Goal: Use online tool/utility: Utilize a website feature to perform a specific function

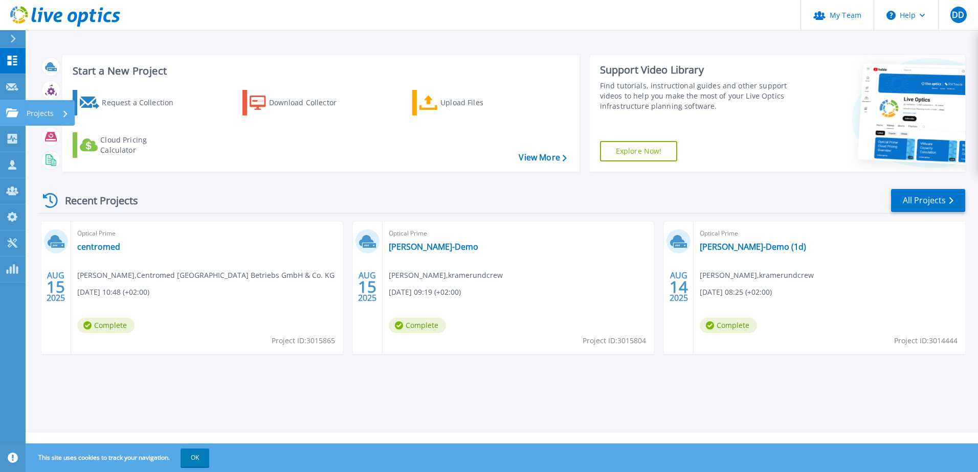
click at [21, 110] on link "Projects Projects" at bounding box center [13, 113] width 26 height 26
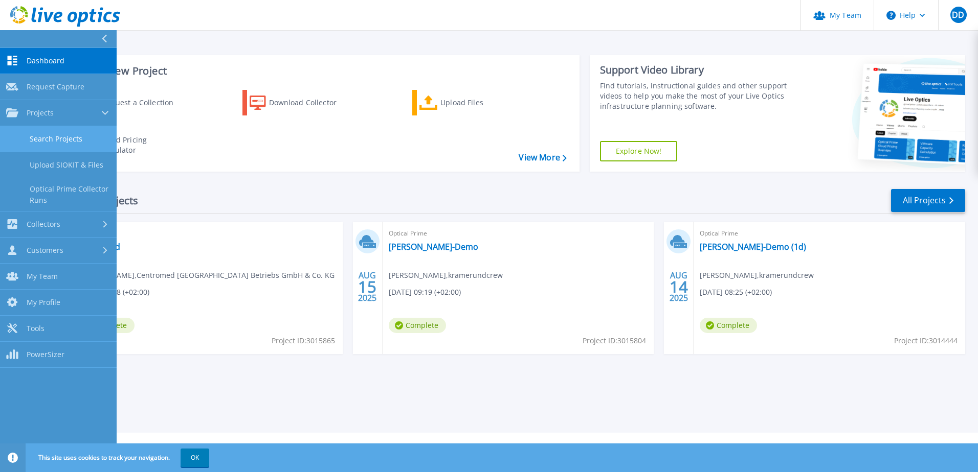
click at [53, 133] on link "Search Projects" at bounding box center [58, 139] width 117 height 26
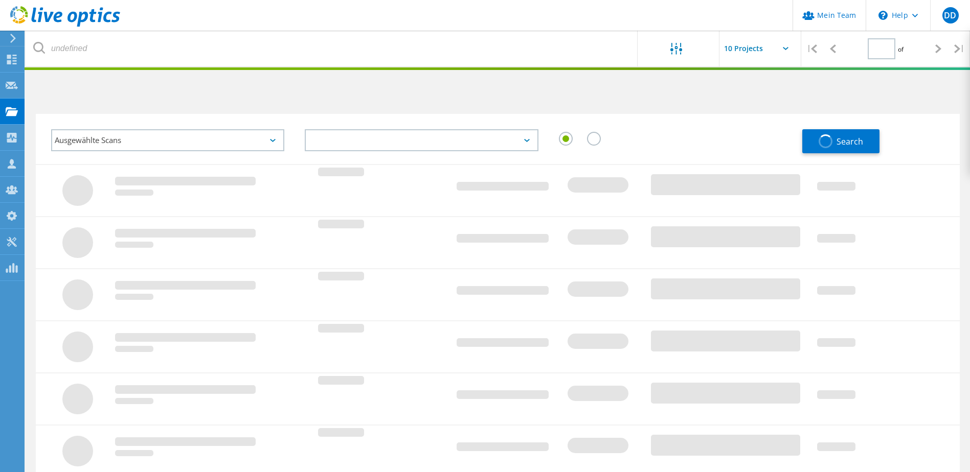
type input "1"
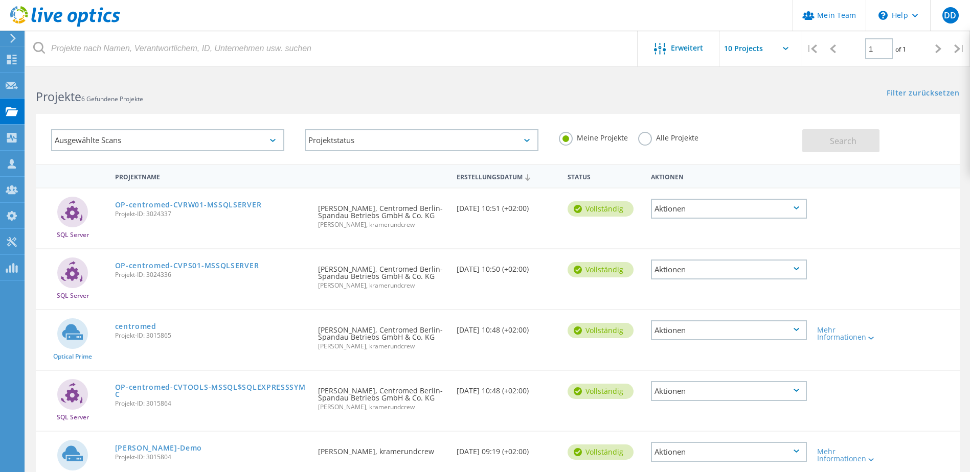
click at [642, 136] on label "Alle Projekte" at bounding box center [668, 137] width 60 height 10
click at [0, 0] on input "Alle Projekte" at bounding box center [0, 0] width 0 height 0
click at [840, 137] on span "Search" at bounding box center [843, 140] width 27 height 11
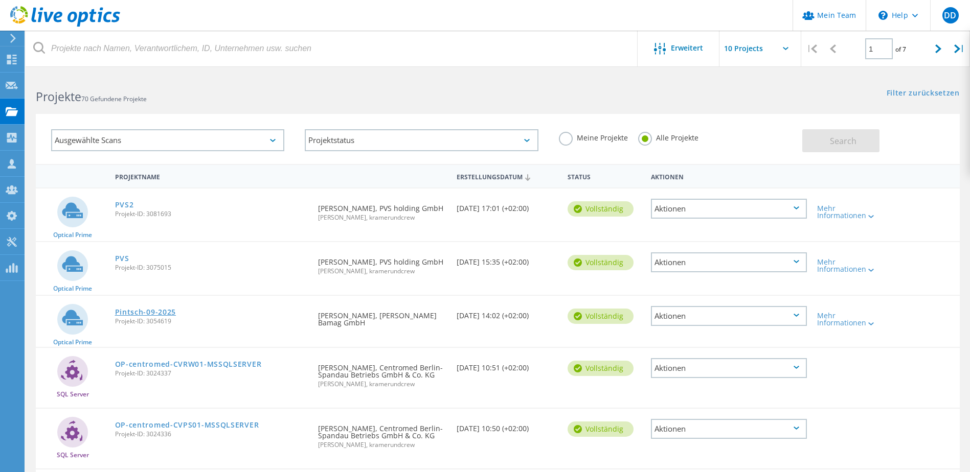
click at [150, 312] on link "Pintsch-09-2025" at bounding box center [145, 312] width 61 height 7
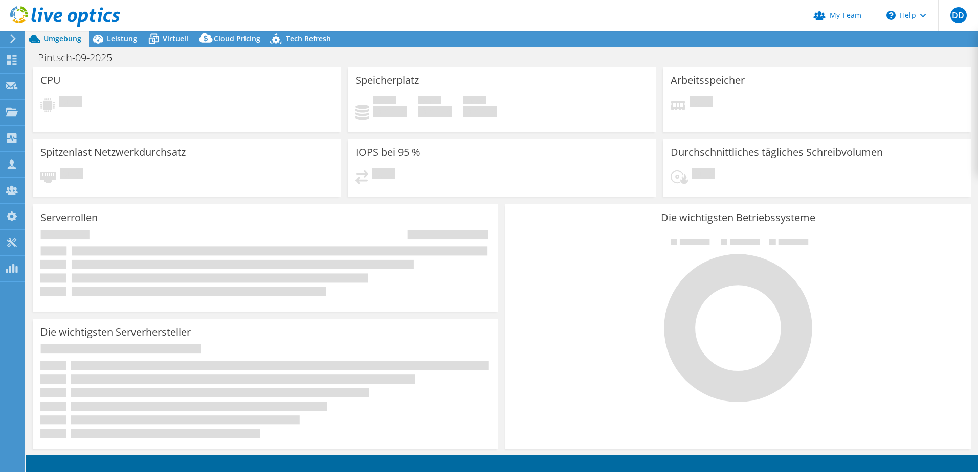
select select "EUFrankfurt"
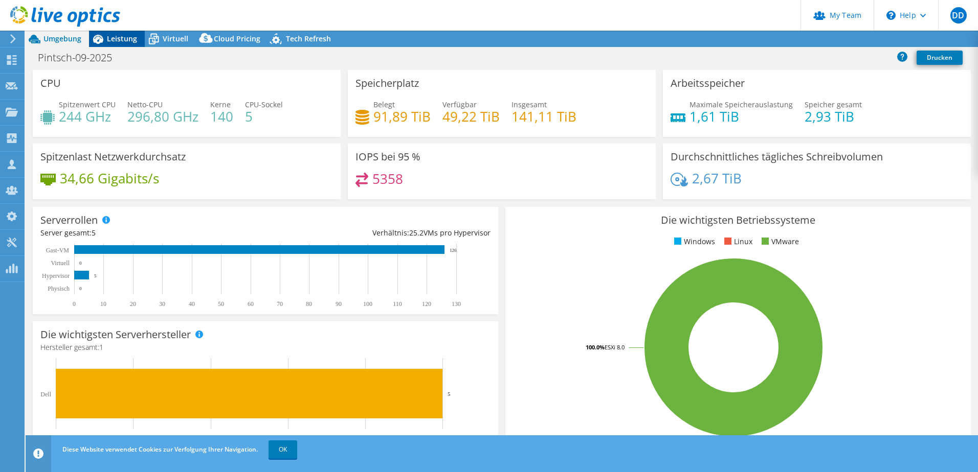
click at [121, 36] on span "Leistung" at bounding box center [122, 39] width 30 height 10
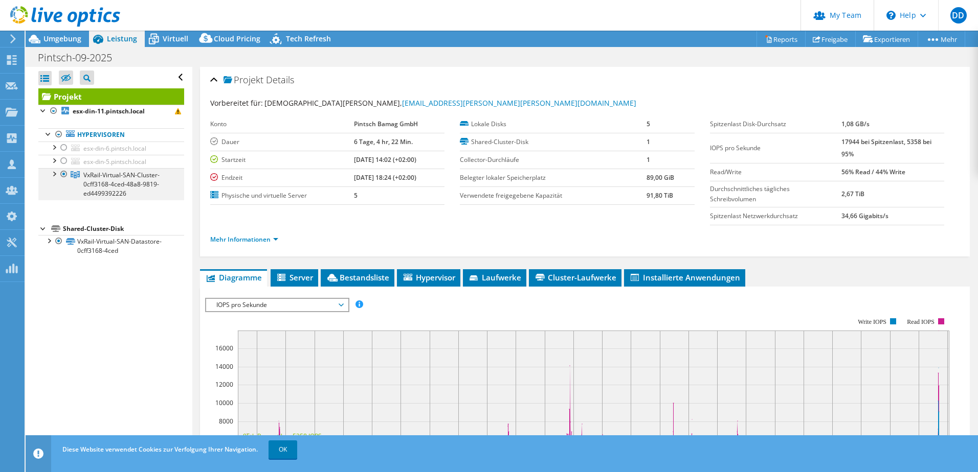
click at [52, 178] on div at bounding box center [54, 173] width 10 height 10
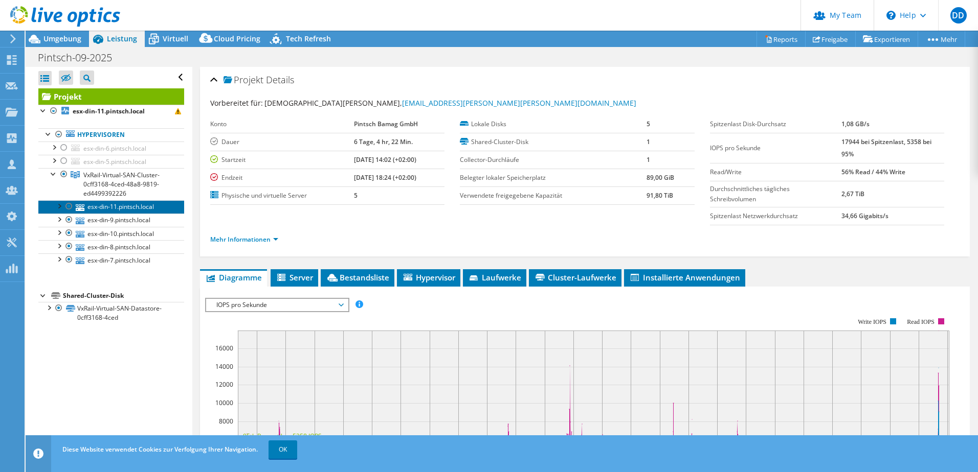
click at [99, 202] on link "esx-din-11.pintsch.local" at bounding box center [111, 206] width 146 height 13
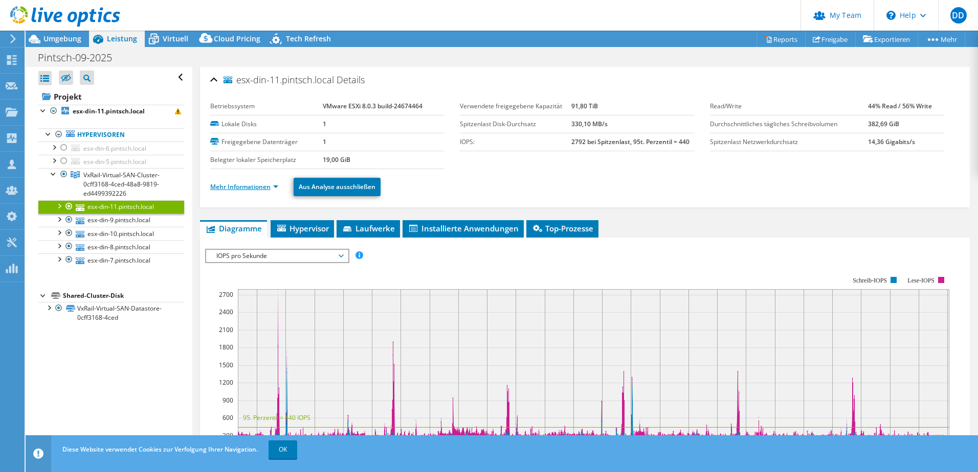
click at [251, 188] on link "Mehr Informationen" at bounding box center [244, 187] width 68 height 9
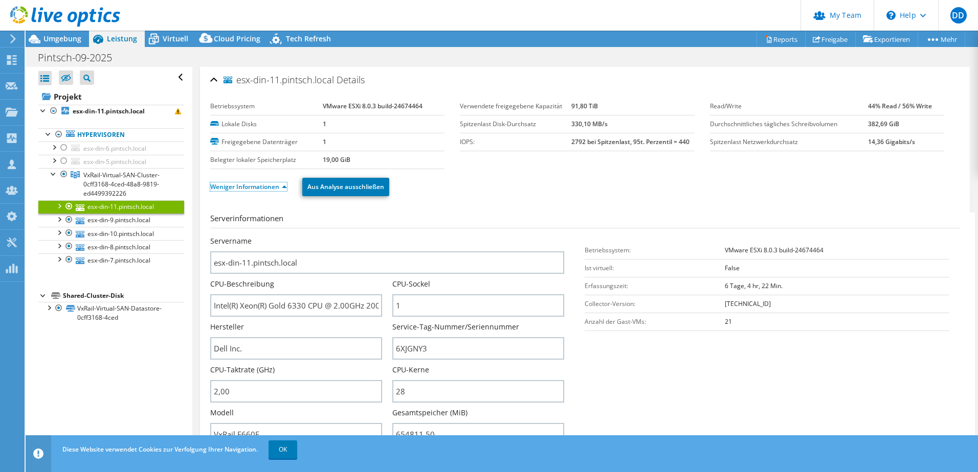
scroll to position [51, 0]
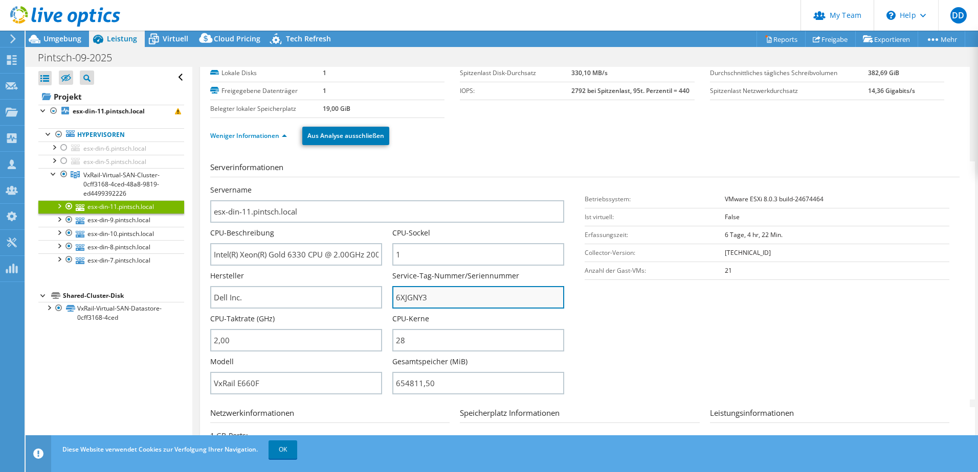
click at [420, 300] on input "6XJGNY3" at bounding box center [478, 297] width 172 height 22
click at [442, 300] on input "6XJGNY3" at bounding box center [478, 297] width 172 height 22
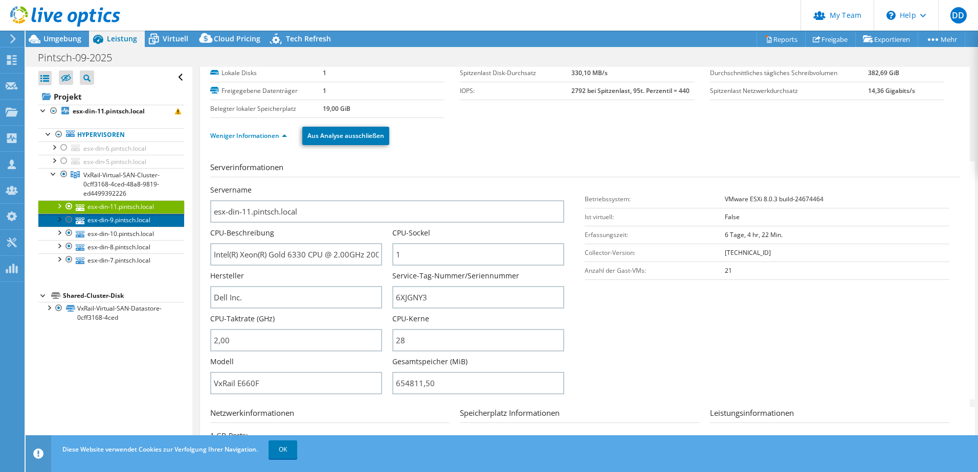
click at [138, 220] on link "esx-din-9.pintsch.local" at bounding box center [111, 220] width 146 height 13
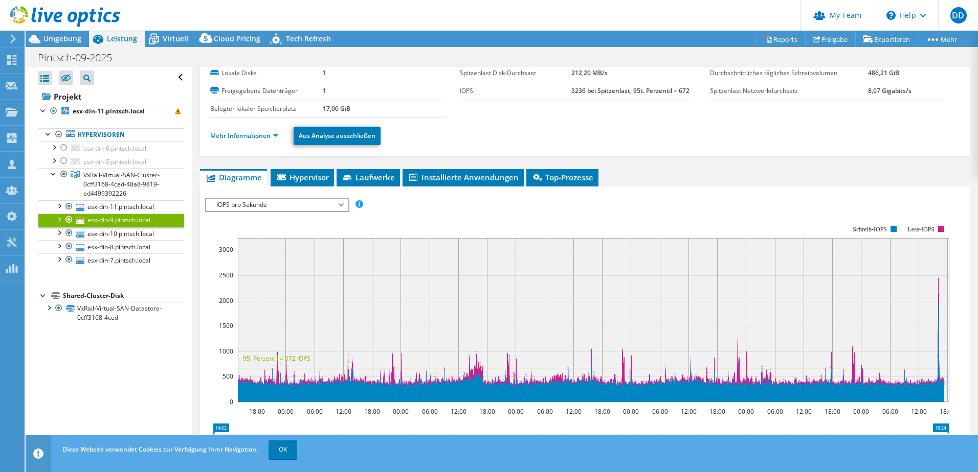
click at [259, 135] on link "Mehr Informationen" at bounding box center [244, 135] width 68 height 9
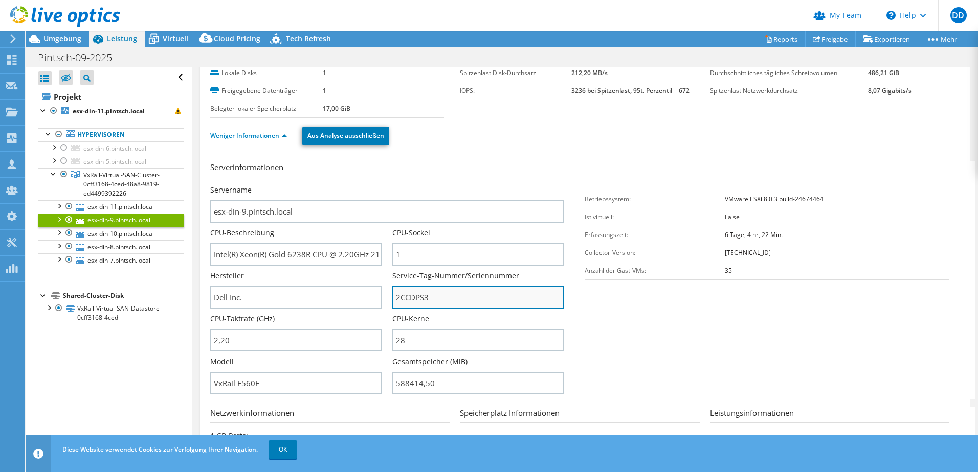
click at [443, 298] on input "2CCDPS3" at bounding box center [478, 297] width 172 height 22
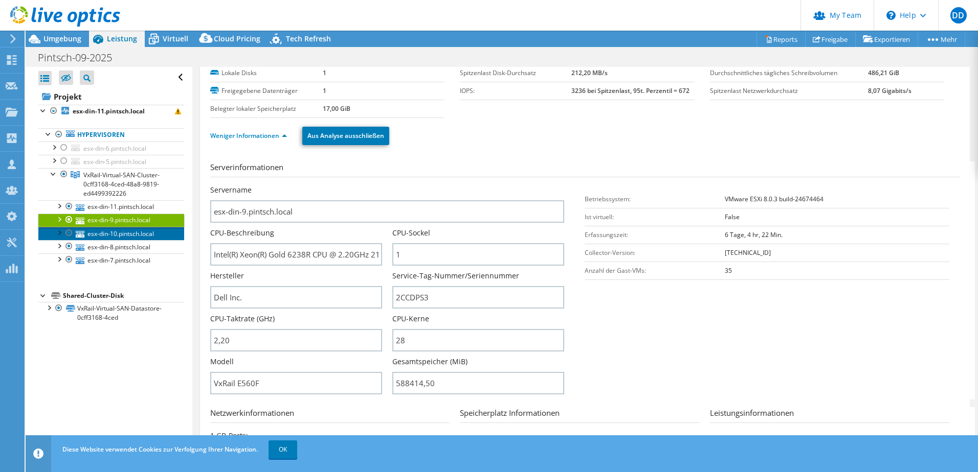
click at [141, 238] on link "esx-din-10.pintsch.local" at bounding box center [111, 233] width 146 height 13
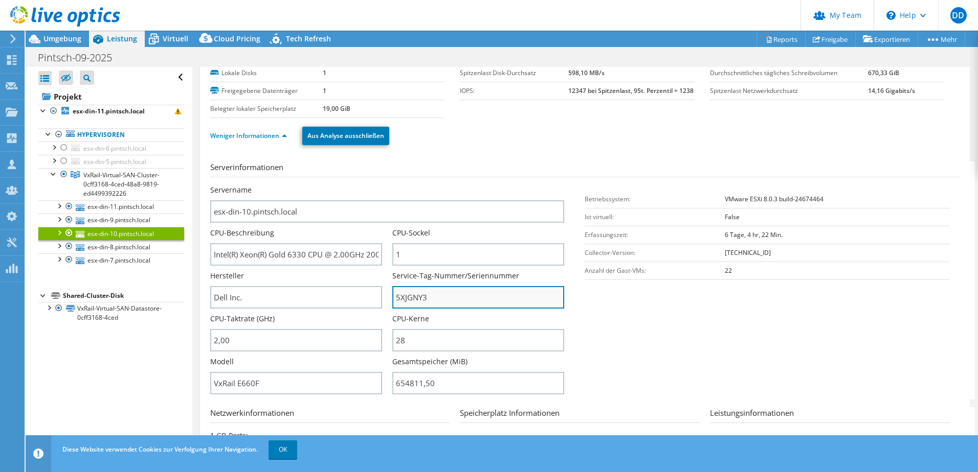
click at [419, 300] on input "5XJGNY3" at bounding box center [478, 297] width 172 height 22
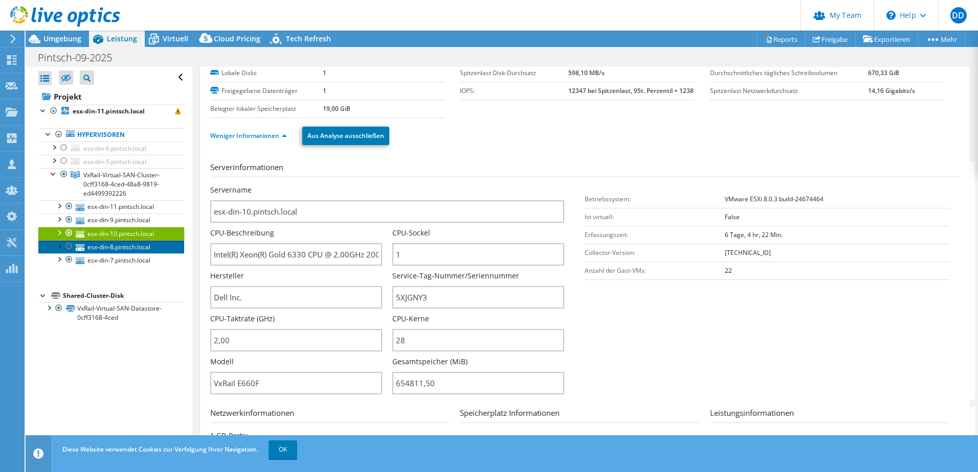
click at [149, 249] on link "esx-din-8.pintsch.local" at bounding box center [111, 246] width 146 height 13
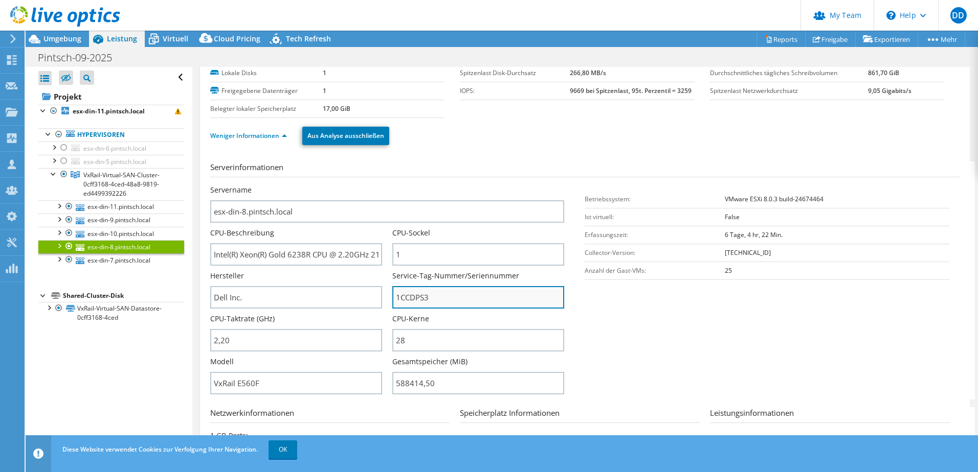
click at [421, 302] on input "1CCDPS3" at bounding box center [478, 297] width 172 height 22
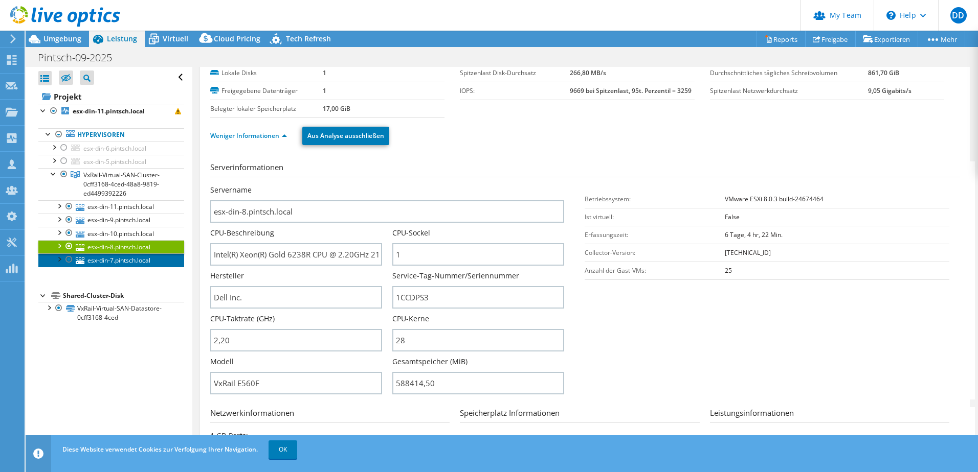
click at [141, 264] on link "esx-din-7.pintsch.local" at bounding box center [111, 260] width 146 height 13
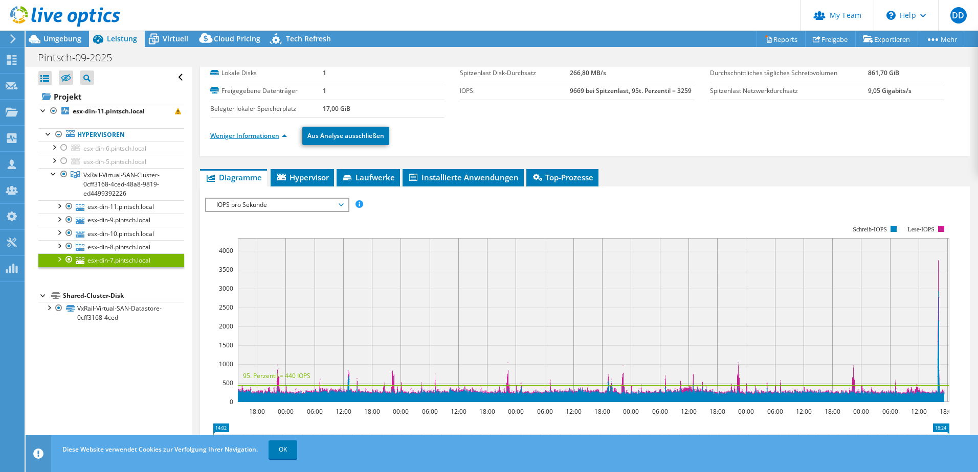
click at [252, 135] on link "Weniger Informationen" at bounding box center [248, 135] width 77 height 9
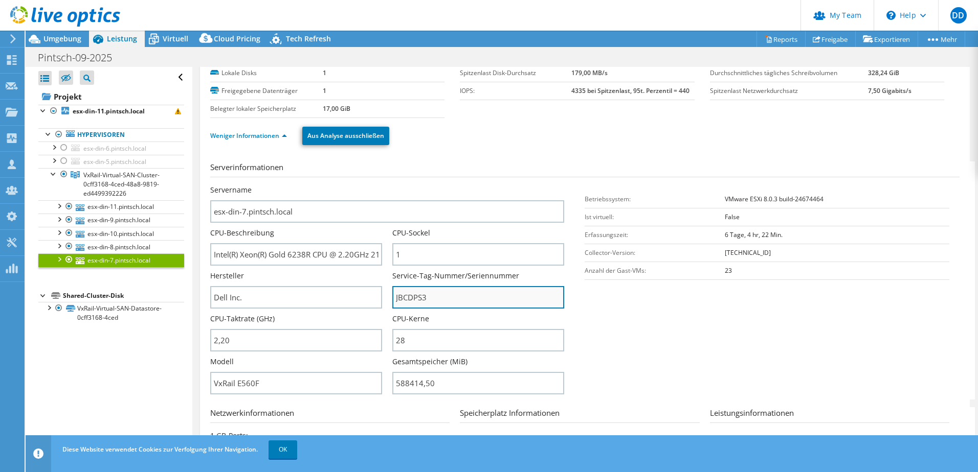
click at [426, 294] on input "JBCDPS3" at bounding box center [478, 297] width 172 height 22
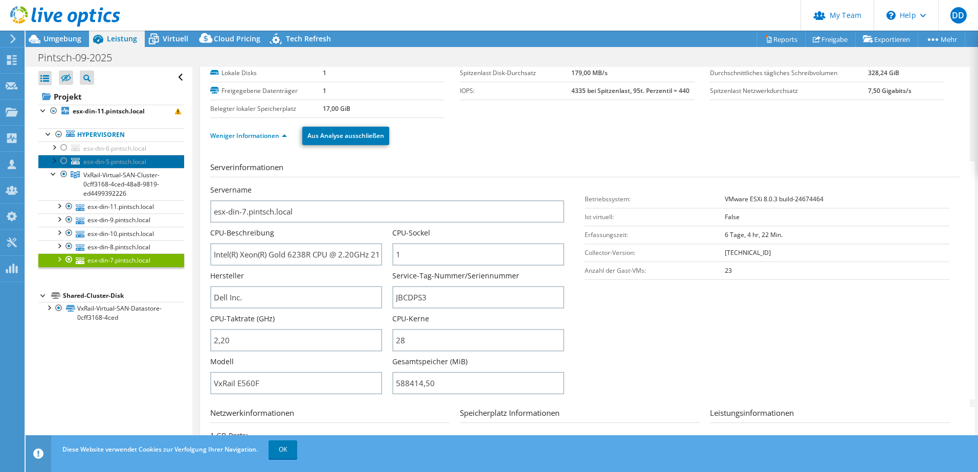
click at [118, 166] on span "esx-din-5.pintsch.local" at bounding box center [114, 161] width 63 height 9
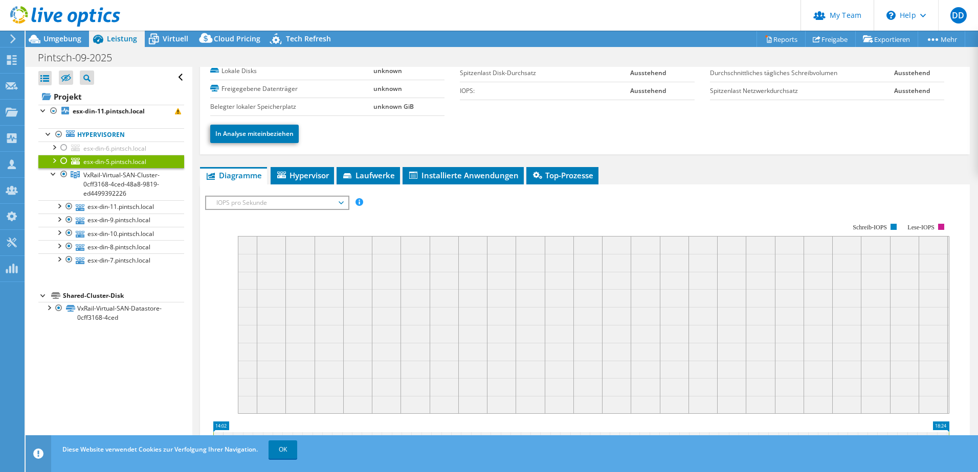
click at [62, 159] on div at bounding box center [64, 161] width 10 height 12
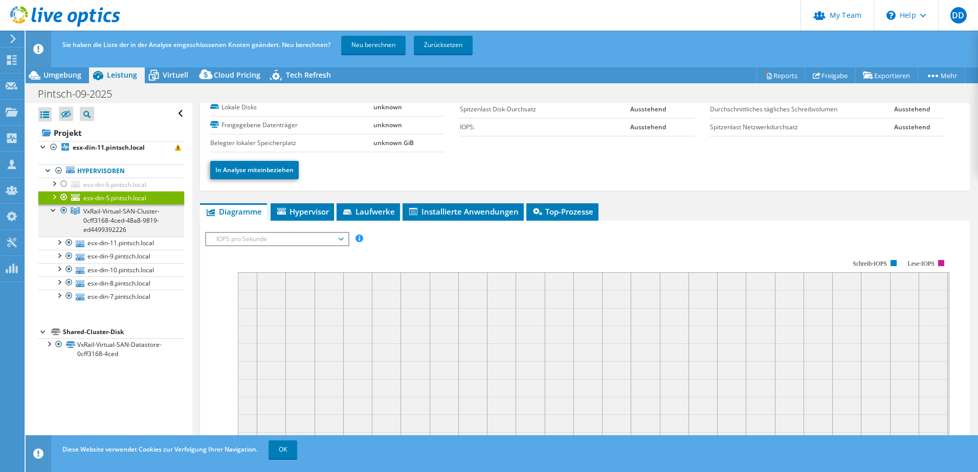
click at [60, 209] on div at bounding box center [64, 210] width 10 height 12
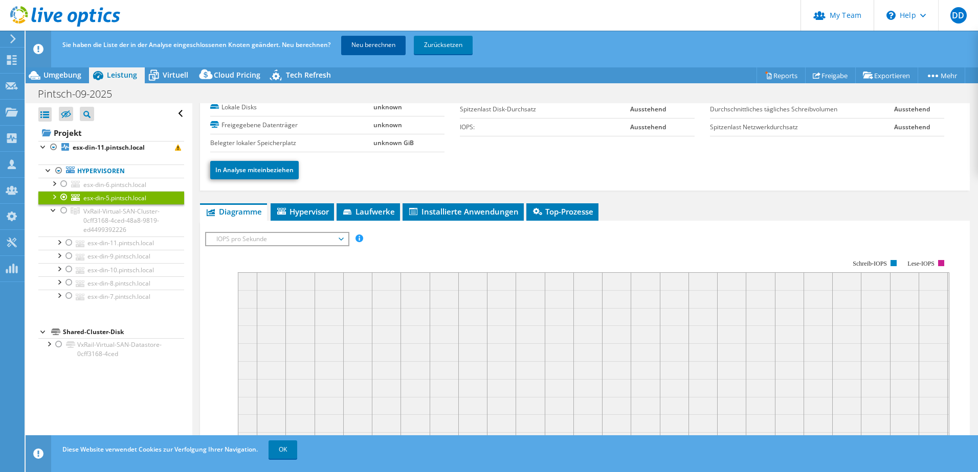
click at [380, 43] on link "Neu berechnen" at bounding box center [373, 45] width 64 height 18
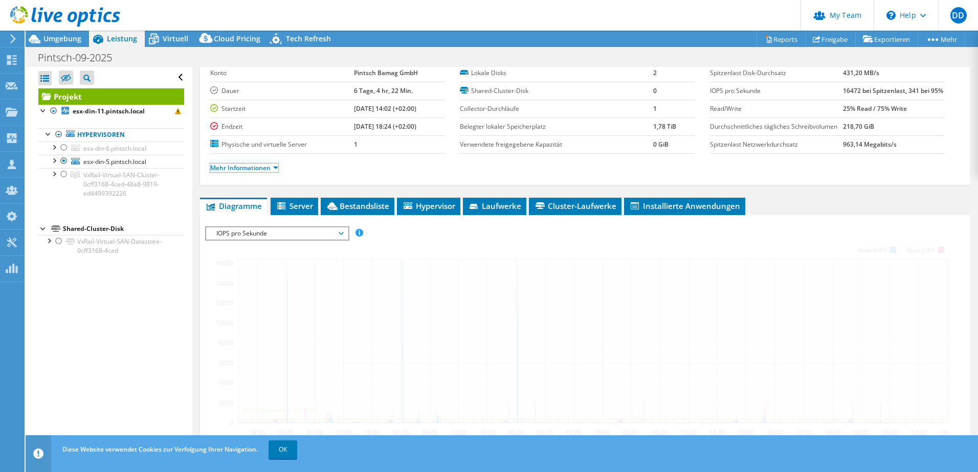
drag, startPoint x: 379, startPoint y: 167, endPoint x: 254, endPoint y: 188, distance: 127.5
click at [254, 172] on link "Mehr Informationen" at bounding box center [244, 168] width 68 height 9
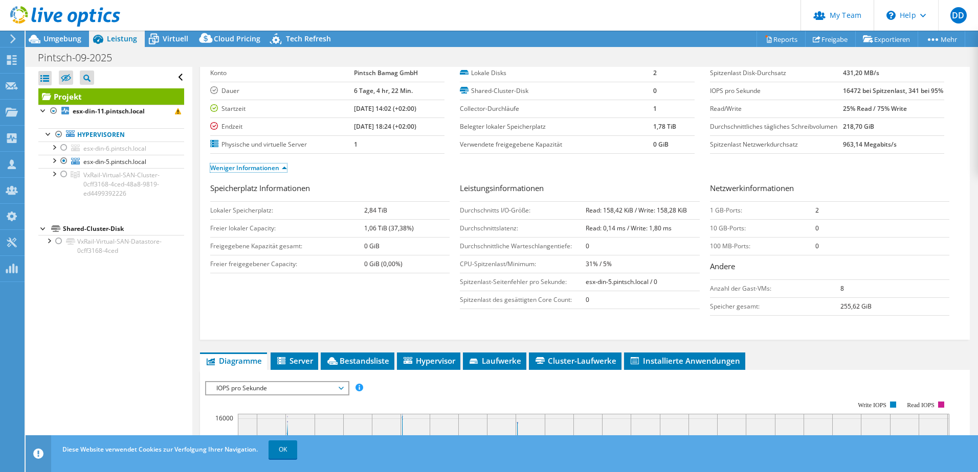
click at [261, 172] on link "Weniger Informationen" at bounding box center [248, 168] width 77 height 9
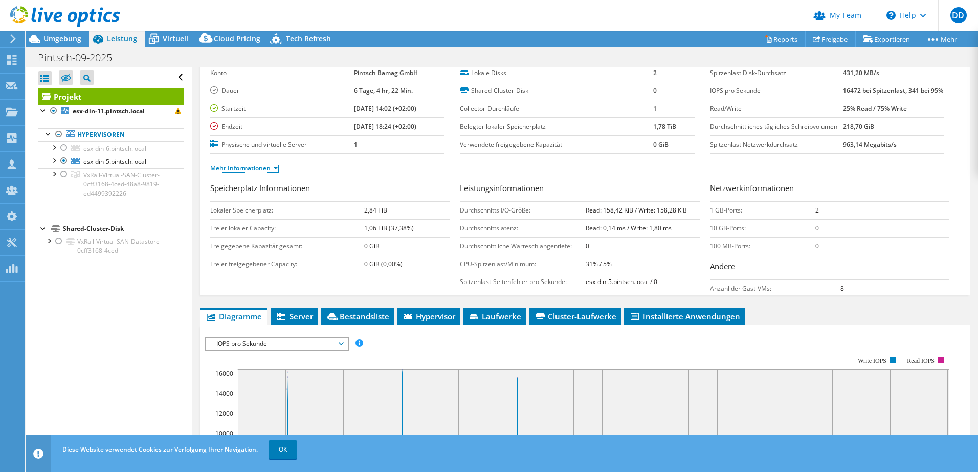
click at [261, 172] on link "Mehr Informationen" at bounding box center [244, 168] width 68 height 9
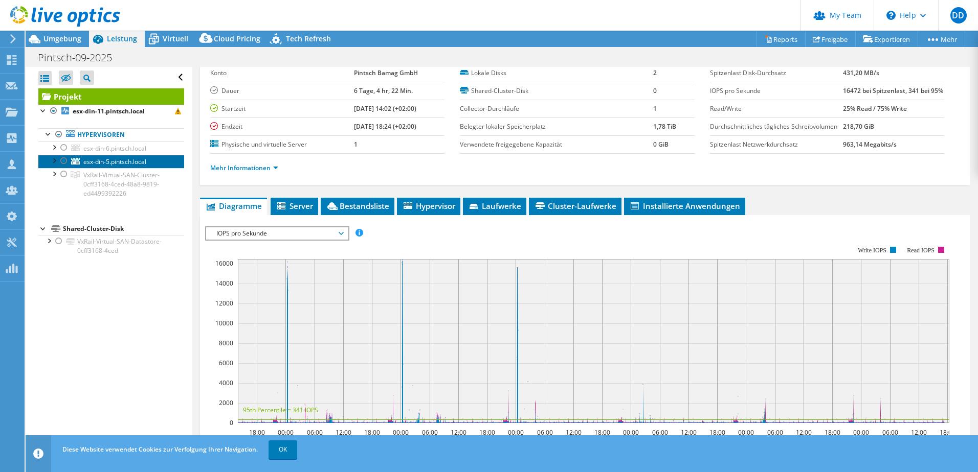
click at [111, 165] on span "esx-din-5.pintsch.local" at bounding box center [114, 161] width 63 height 9
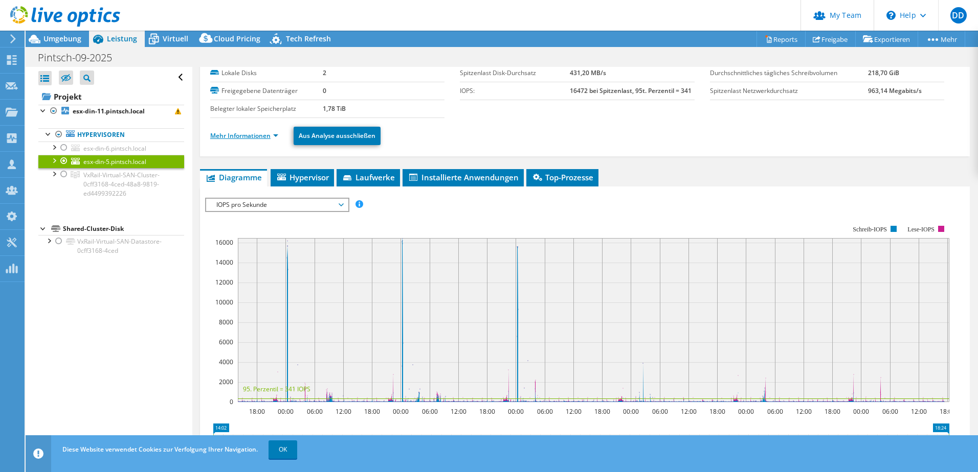
click at [269, 132] on link "Mehr Informationen" at bounding box center [244, 135] width 68 height 9
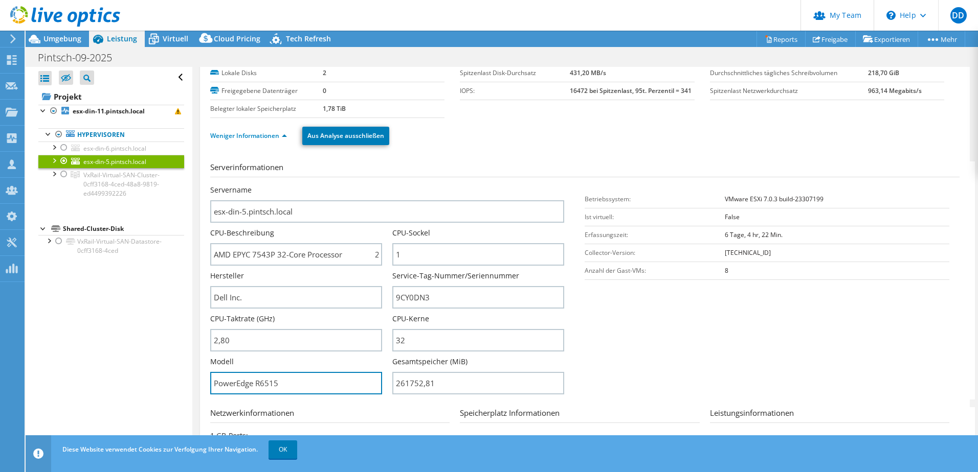
drag, startPoint x: 279, startPoint y: 384, endPoint x: 183, endPoint y: 375, distance: 97.1
click at [183, 375] on div "Alle öffnen Alle schließen Ausgeschlossene Knoten verbergen Projektbaumfilter" at bounding box center [502, 259] width 952 height 385
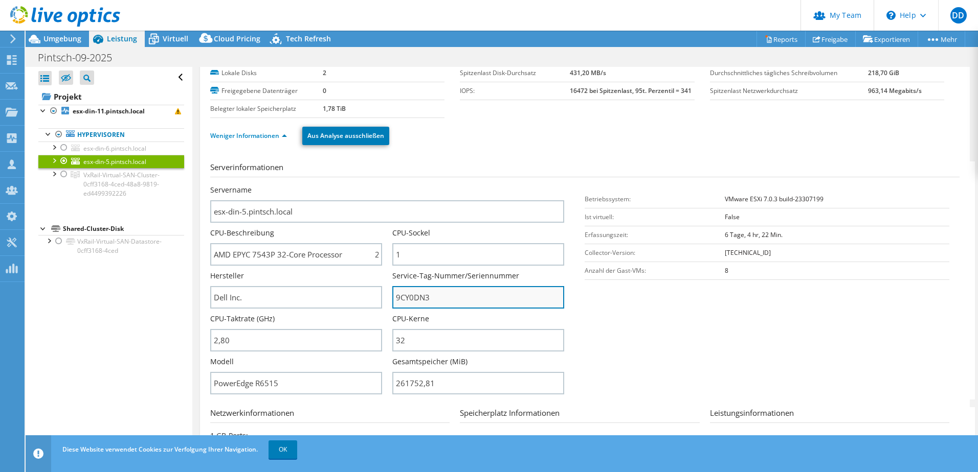
click at [415, 298] on input "9CY0DN3" at bounding box center [478, 297] width 172 height 22
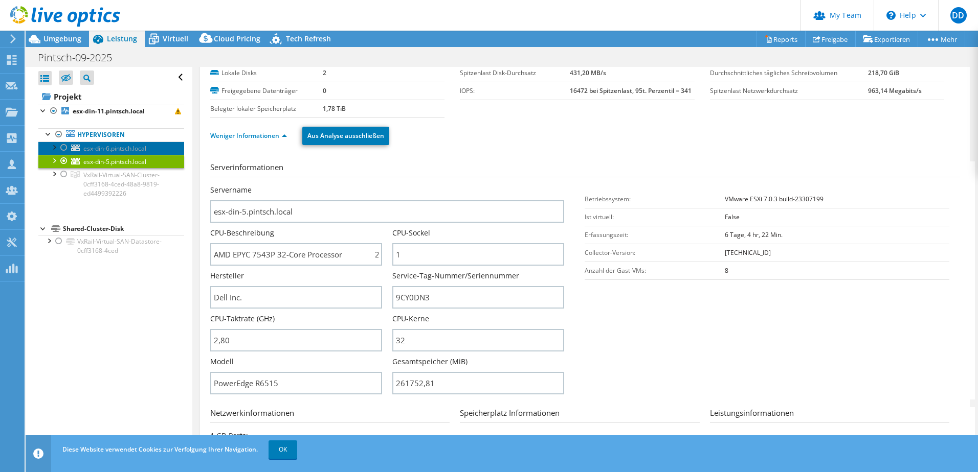
click at [94, 151] on span "esx-din-6.pintsch.local" at bounding box center [114, 148] width 63 height 9
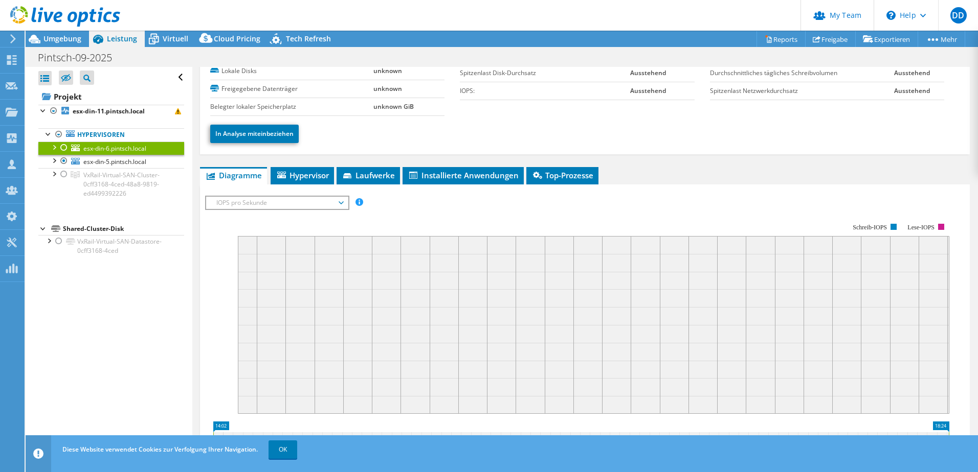
click at [60, 148] on div at bounding box center [64, 148] width 10 height 12
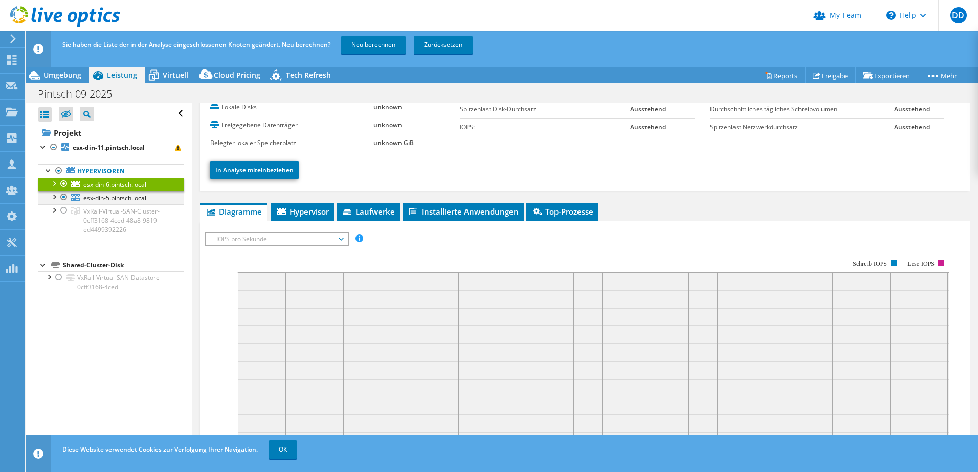
click at [62, 197] on div at bounding box center [64, 197] width 10 height 12
click at [382, 48] on link "Neu berechnen" at bounding box center [373, 45] width 64 height 18
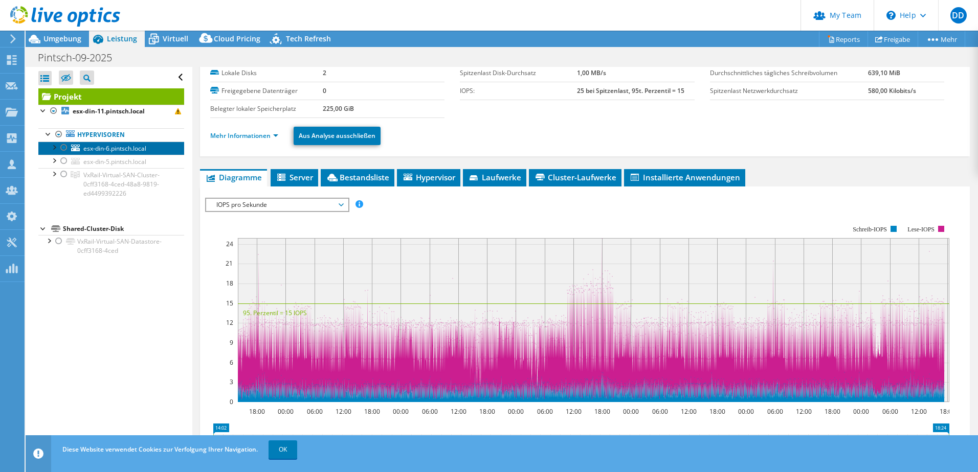
click at [100, 147] on span "esx-din-6.pintsch.local" at bounding box center [114, 148] width 63 height 9
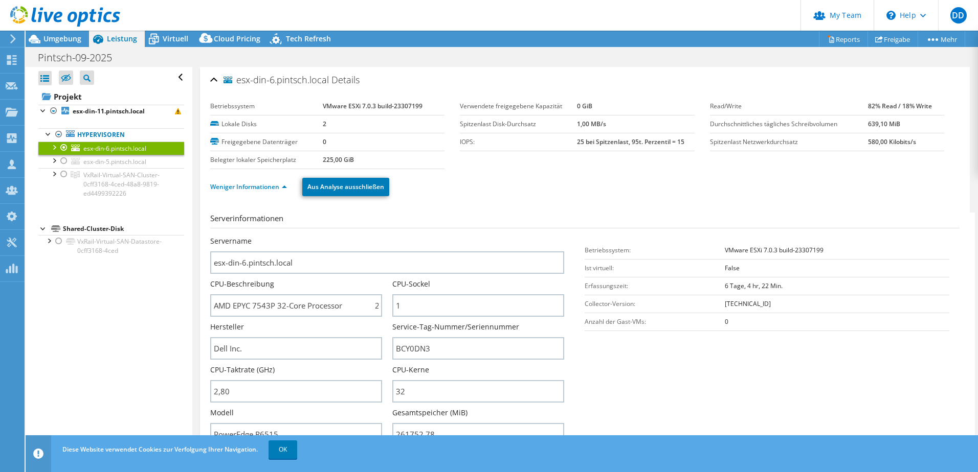
select select "EUFrankfurt"
select select "USD"
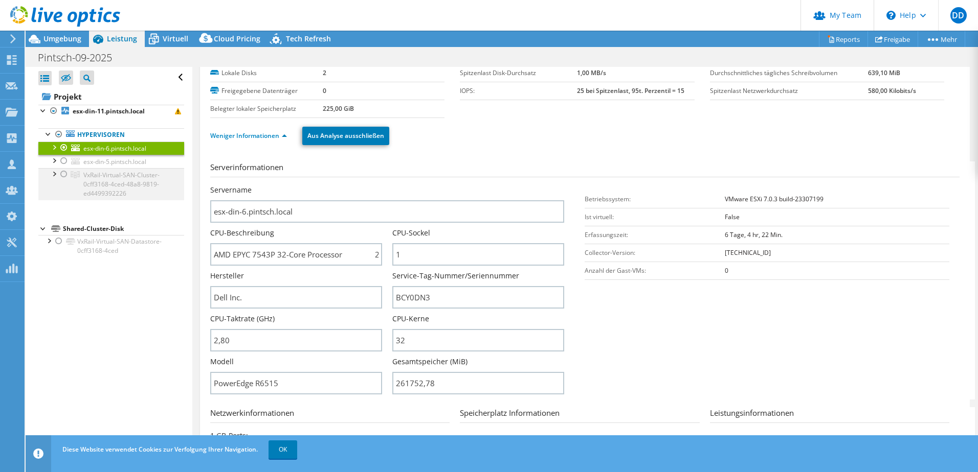
click at [63, 173] on div at bounding box center [64, 174] width 10 height 12
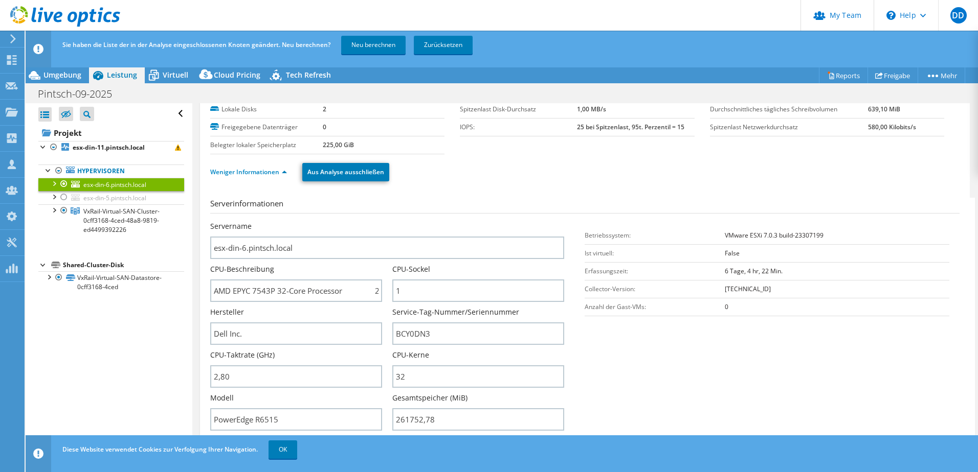
click at [66, 181] on div at bounding box center [64, 184] width 10 height 12
click at [381, 45] on link "Neu berechnen" at bounding box center [373, 45] width 64 height 18
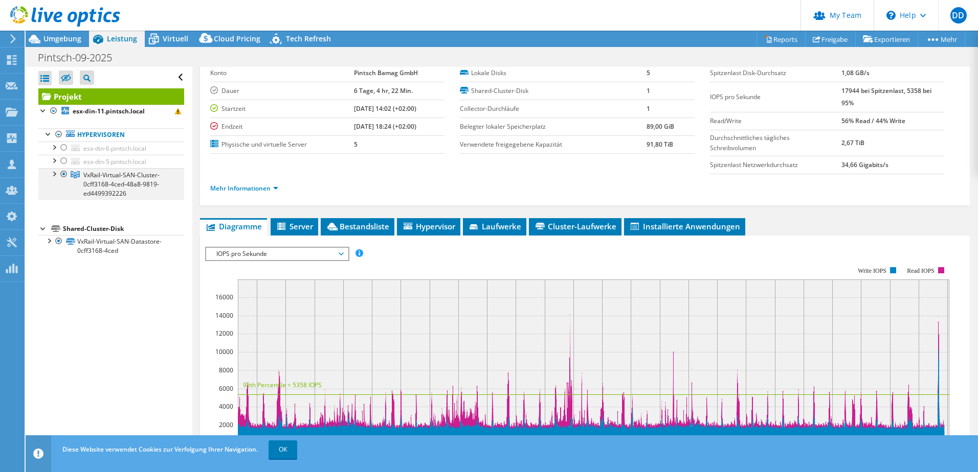
click at [52, 175] on div at bounding box center [54, 173] width 10 height 10
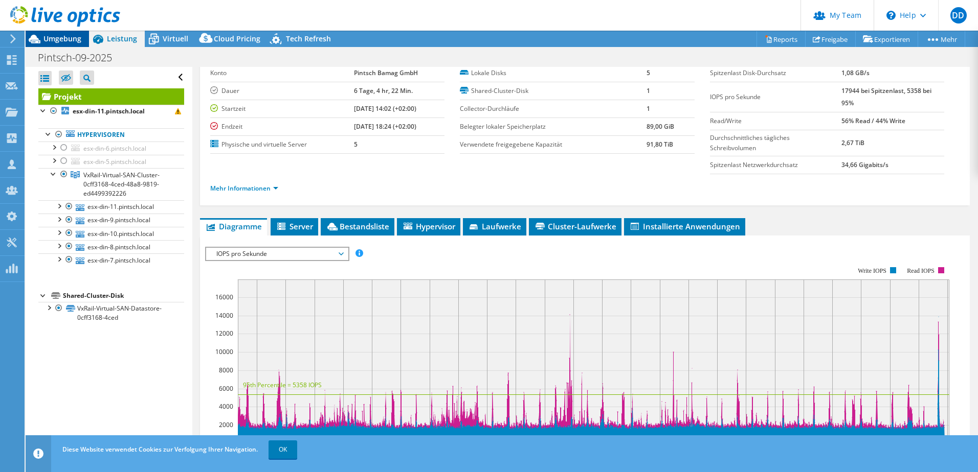
click at [55, 40] on span "Umgebung" at bounding box center [62, 39] width 38 height 10
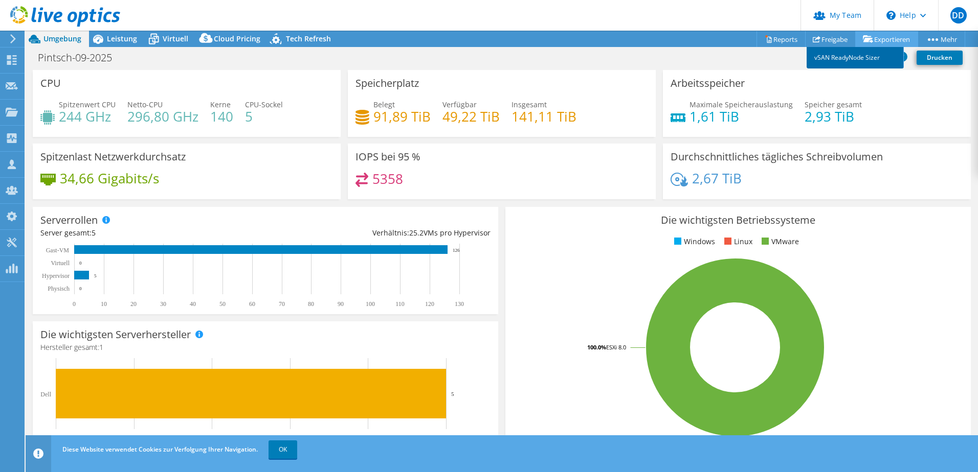
click at [856, 60] on link "vSAN ReadyNode Sizer" at bounding box center [854, 57] width 97 height 21
click at [846, 56] on link "vSAN ReadyNode Sizer" at bounding box center [854, 57] width 97 height 21
click at [114, 35] on span "Leistung" at bounding box center [122, 39] width 30 height 10
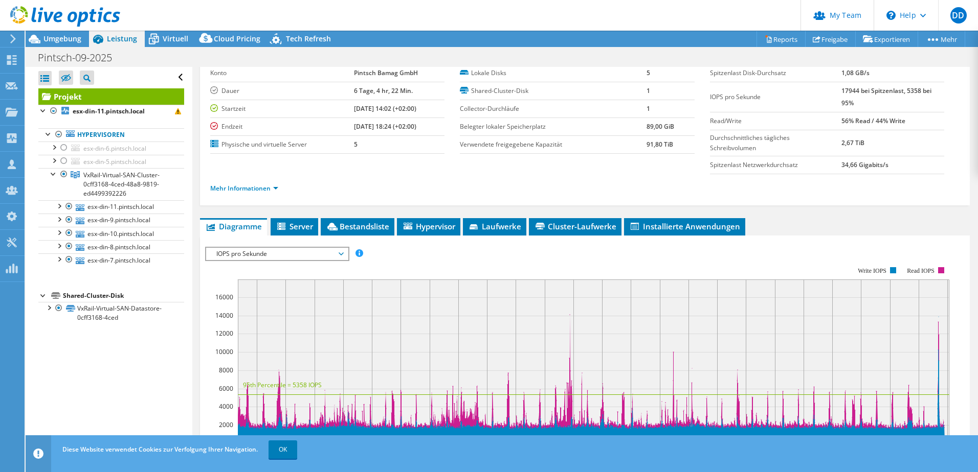
scroll to position [102, 0]
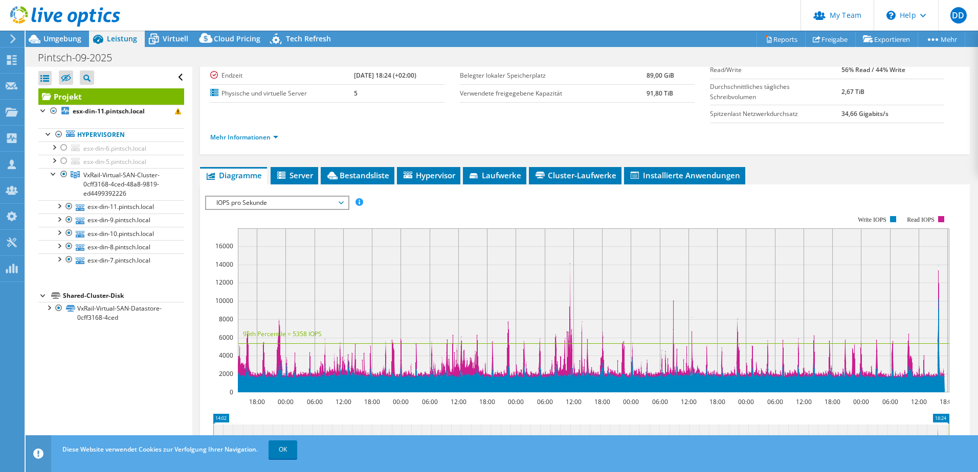
click at [254, 200] on span "IOPS pro Sekunde" at bounding box center [276, 203] width 131 height 12
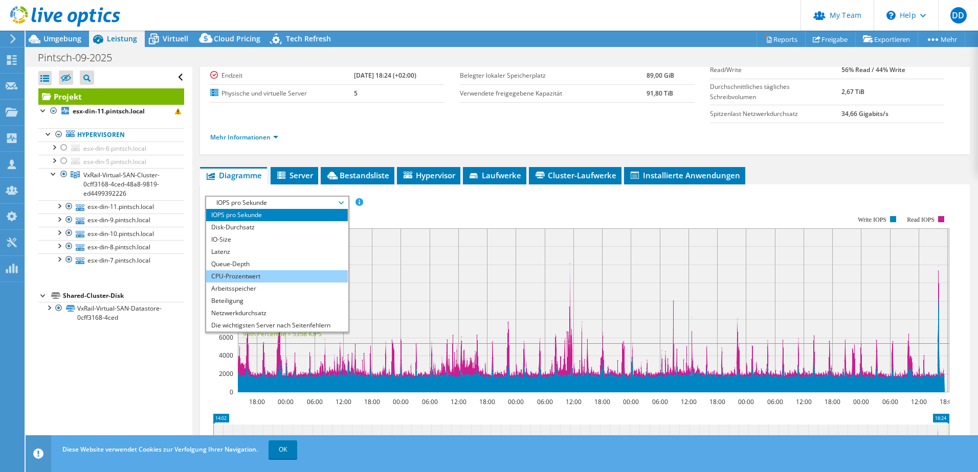
click at [254, 276] on li "CPU-Prozentwert" at bounding box center [277, 276] width 142 height 12
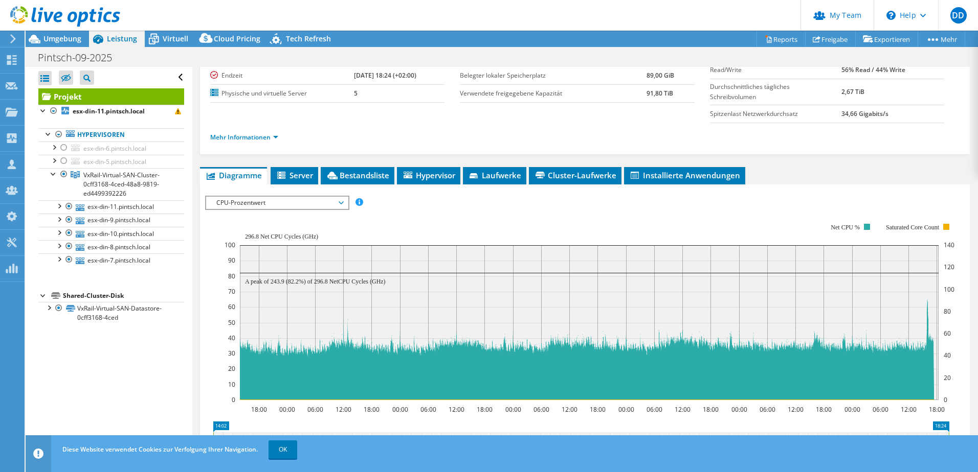
click at [303, 206] on span "CPU-Prozentwert" at bounding box center [276, 203] width 131 height 12
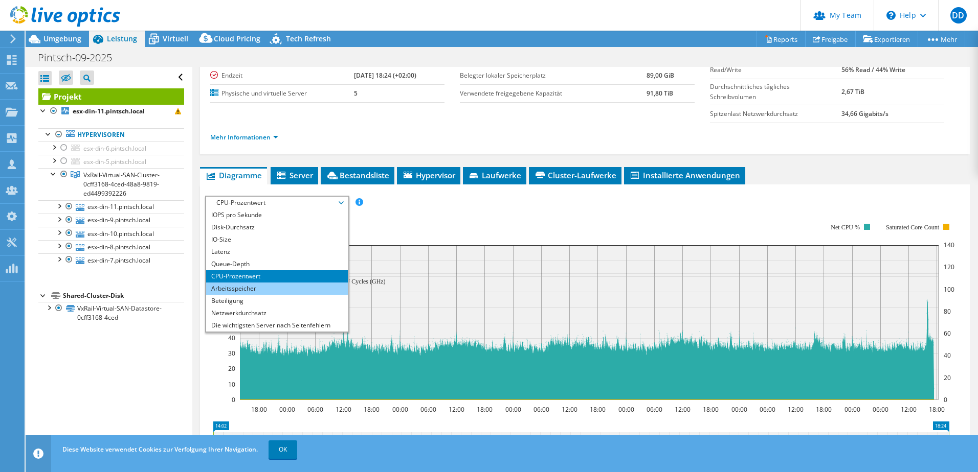
click at [278, 287] on li "Arbeitsspeicher" at bounding box center [277, 289] width 142 height 12
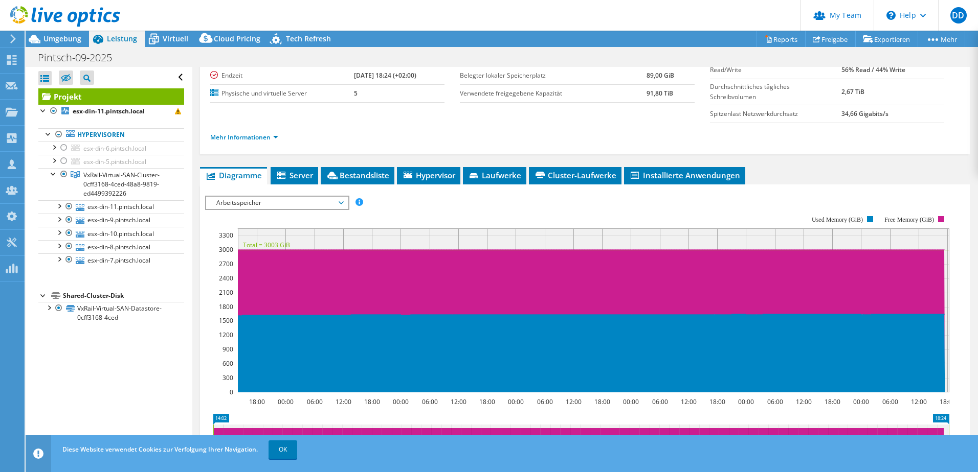
click at [279, 202] on span "Arbeitsspeicher" at bounding box center [276, 203] width 131 height 12
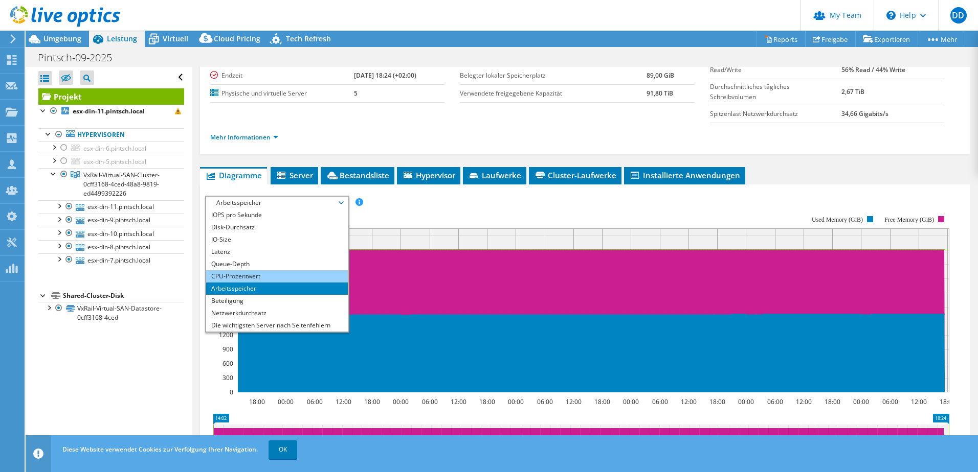
click at [272, 270] on li "CPU-Prozentwert" at bounding box center [277, 276] width 142 height 12
